Goal: Task Accomplishment & Management: Complete application form

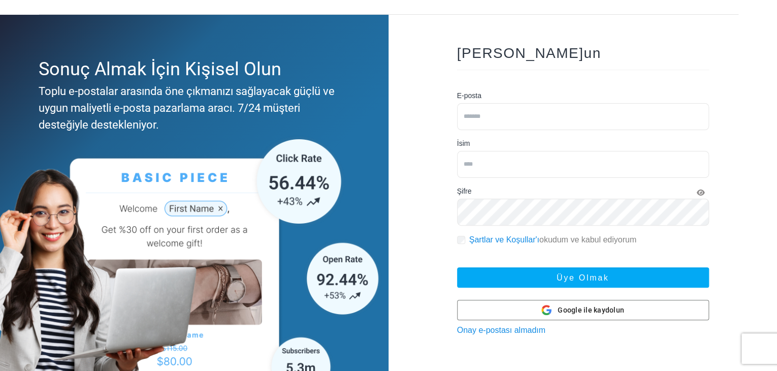
scroll to position [100, 0]
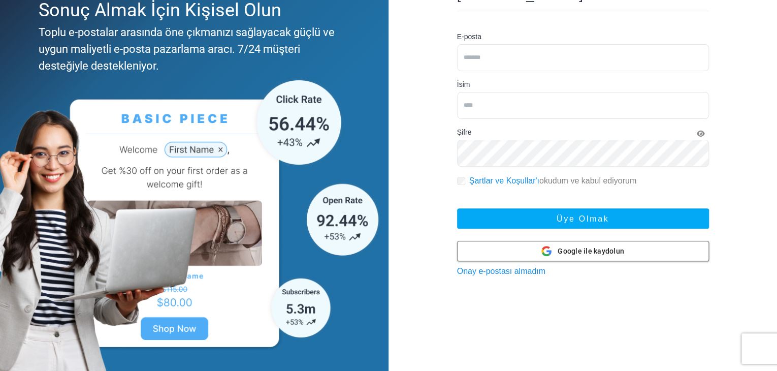
click at [566, 254] on font "Google ile kaydolun" at bounding box center [591, 251] width 67 height 8
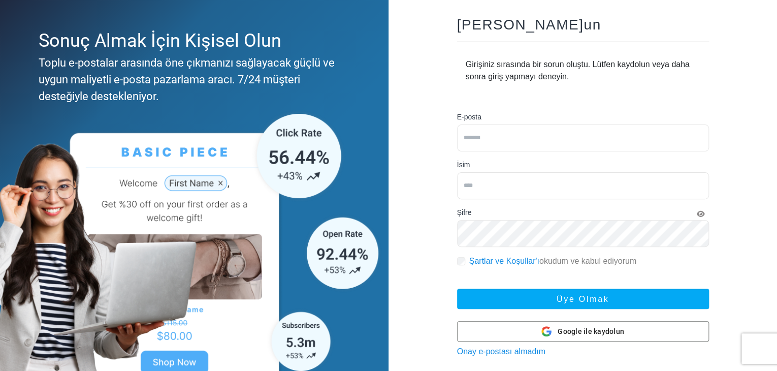
scroll to position [52, 0]
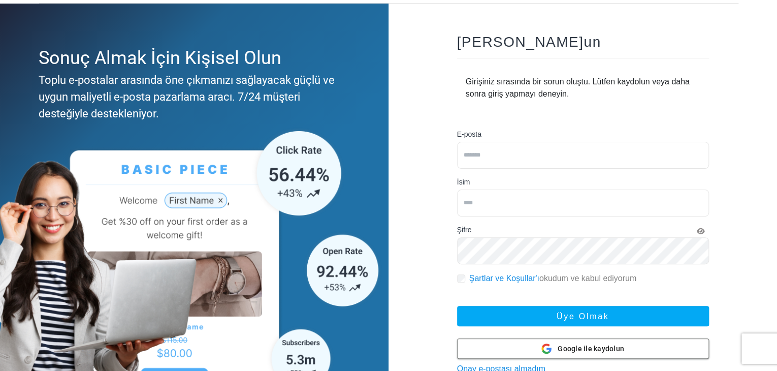
click at [586, 348] on font "Google ile kaydolun" at bounding box center [591, 349] width 67 height 8
